Goal: Transaction & Acquisition: Book appointment/travel/reservation

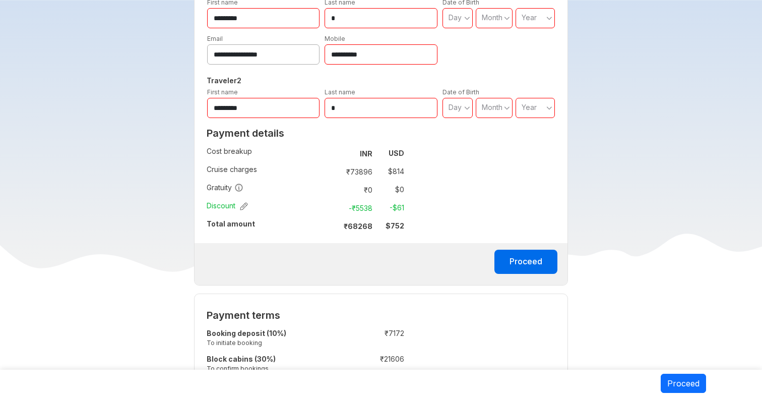
scroll to position [406, 0]
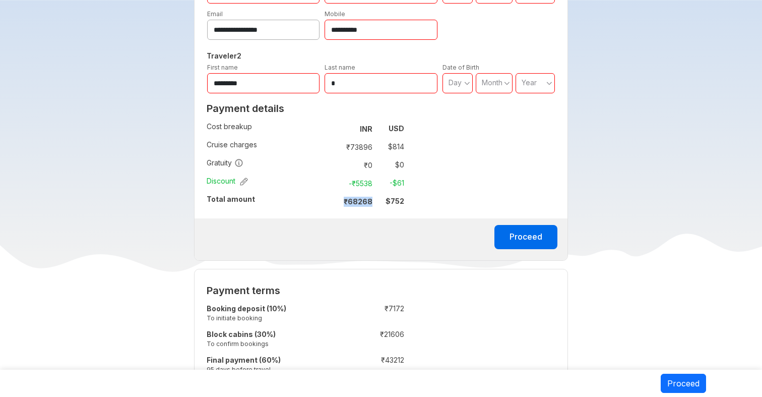
drag, startPoint x: 342, startPoint y: 192, endPoint x: 374, endPoint y: 192, distance: 32.3
click at [374, 194] on td "₹ 68268" at bounding box center [355, 201] width 42 height 14
click at [383, 218] on div "Proceed" at bounding box center [382, 239] width 374 height 42
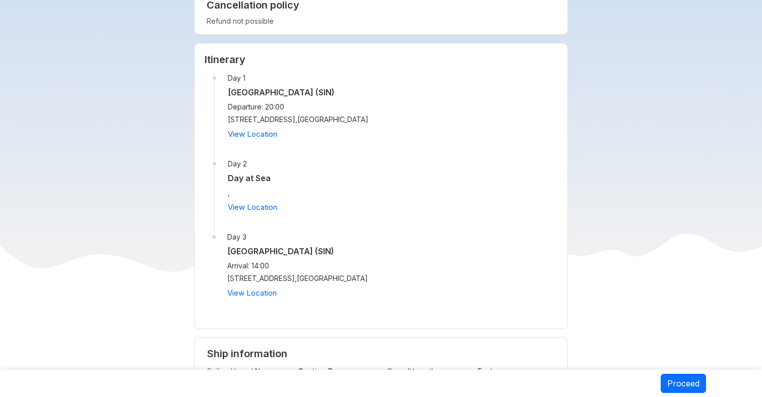
scroll to position [817, 0]
